Goal: Task Accomplishment & Management: Use online tool/utility

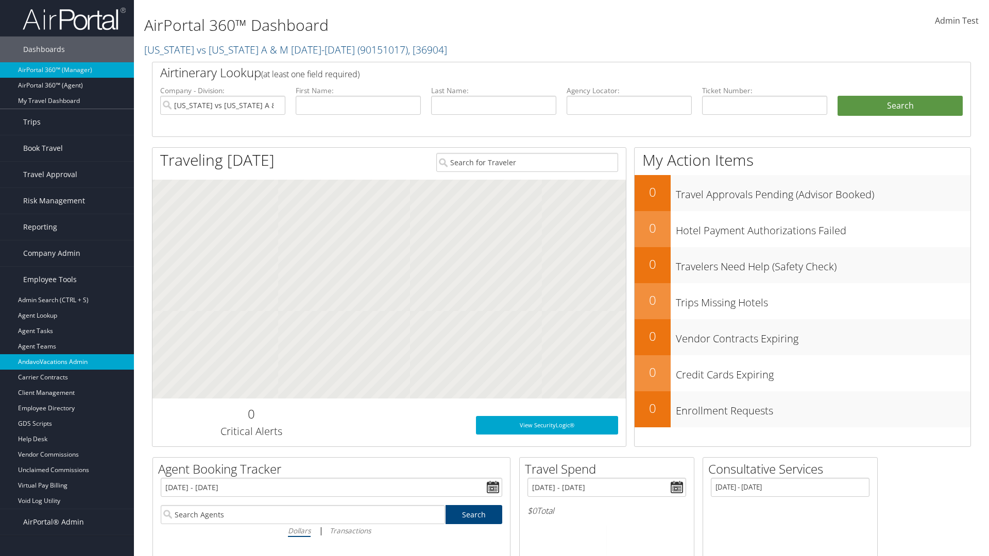
click at [67, 362] on link "AndavoVacations Admin" at bounding box center [67, 361] width 134 height 15
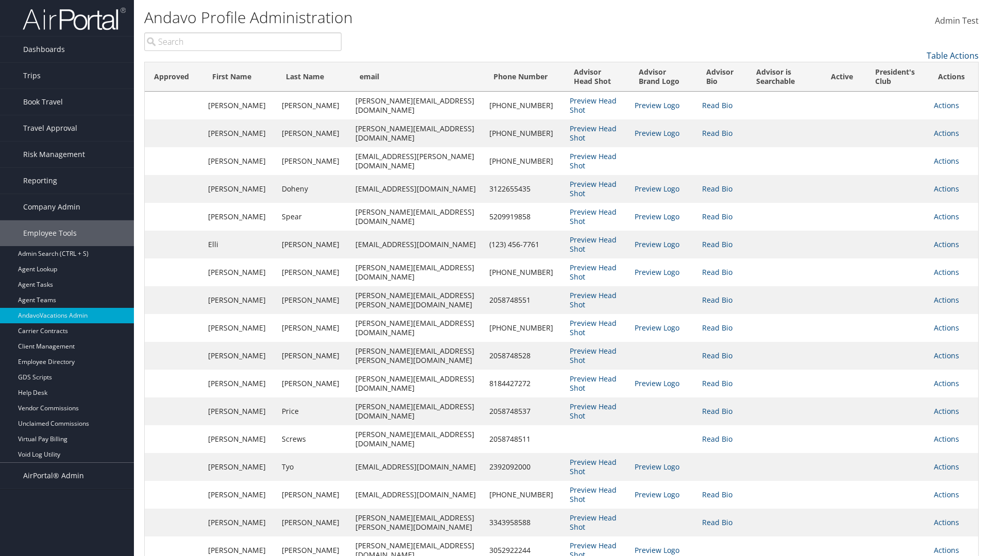
click at [243, 42] on input "search" at bounding box center [242, 41] width 197 height 19
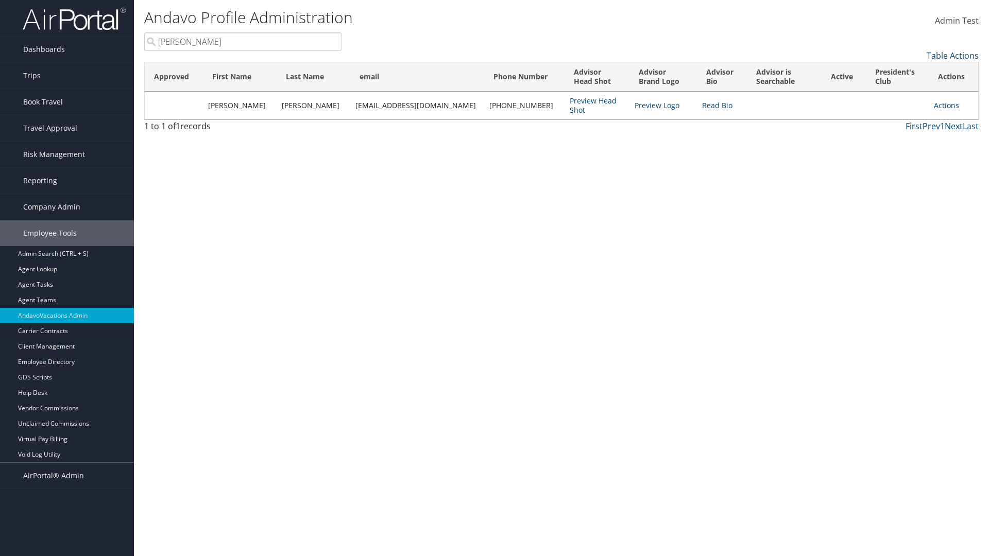
type input "[PERSON_NAME]"
click at [941, 105] on link "Actions" at bounding box center [946, 105] width 25 height 10
click at [0, 0] on link "Remove from President's Club" at bounding box center [0, 0] width 0 height 0
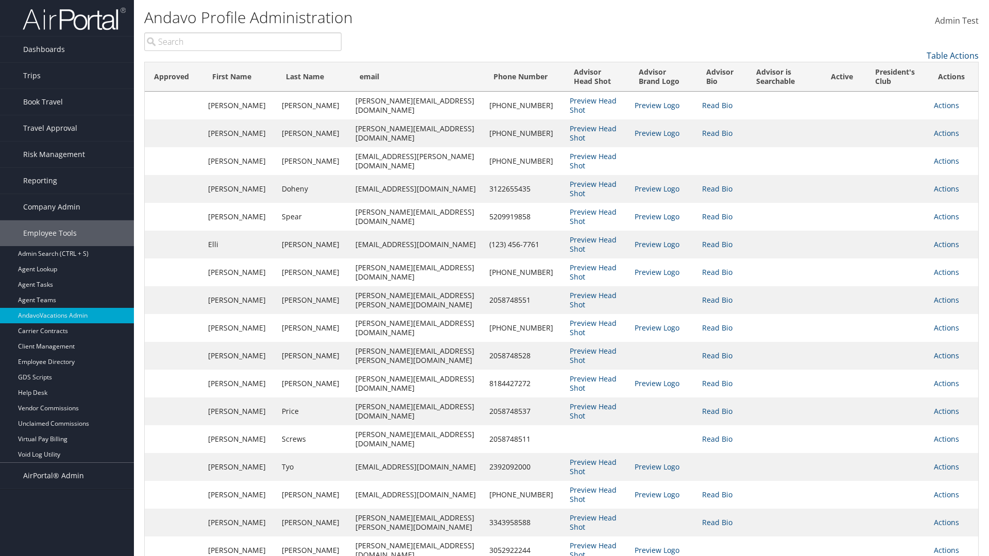
click at [243, 42] on input "search" at bounding box center [242, 41] width 197 height 19
type input "[PERSON_NAME]"
